Goal: Task Accomplishment & Management: Use online tool/utility

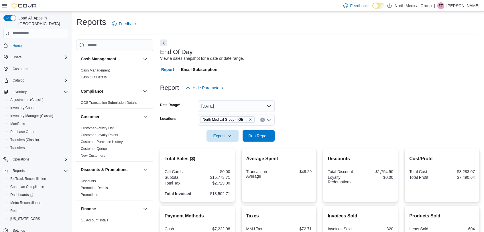
scroll to position [95, 0]
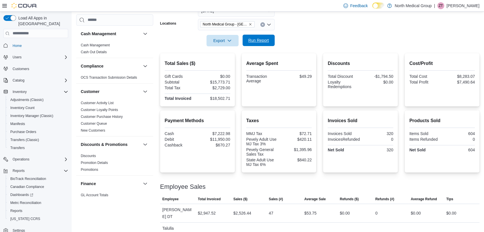
click at [261, 42] on span "Run Report" at bounding box center [258, 41] width 21 height 6
click at [268, 40] on span "Run Report" at bounding box center [258, 41] width 21 height 6
click at [261, 40] on span "Run Report" at bounding box center [258, 41] width 21 height 6
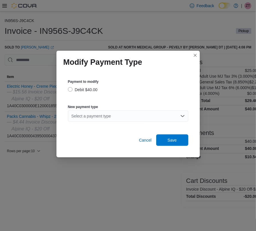
click at [110, 120] on div "Select a payment type" at bounding box center [128, 115] width 120 height 11
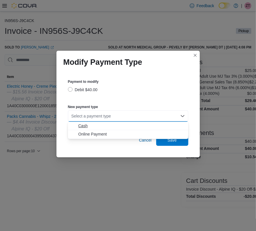
click at [92, 124] on span "Cash" at bounding box center [131, 126] width 107 height 6
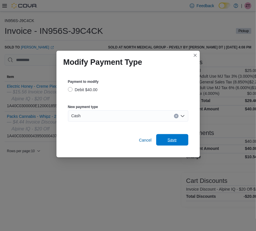
click at [184, 143] on span "Save" at bounding box center [172, 139] width 25 height 11
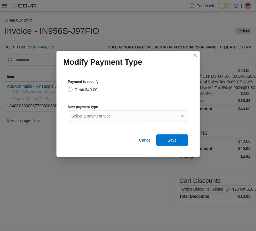
click at [92, 112] on div "Select a payment type" at bounding box center [128, 115] width 120 height 11
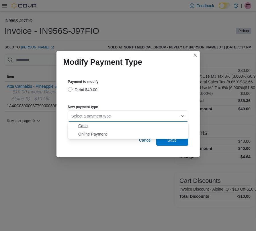
click at [87, 123] on span "Cash" at bounding box center [131, 126] width 107 height 6
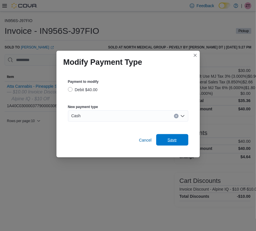
click at [178, 141] on span "Save" at bounding box center [172, 139] width 25 height 11
